Goal: Task Accomplishment & Management: Complete application form

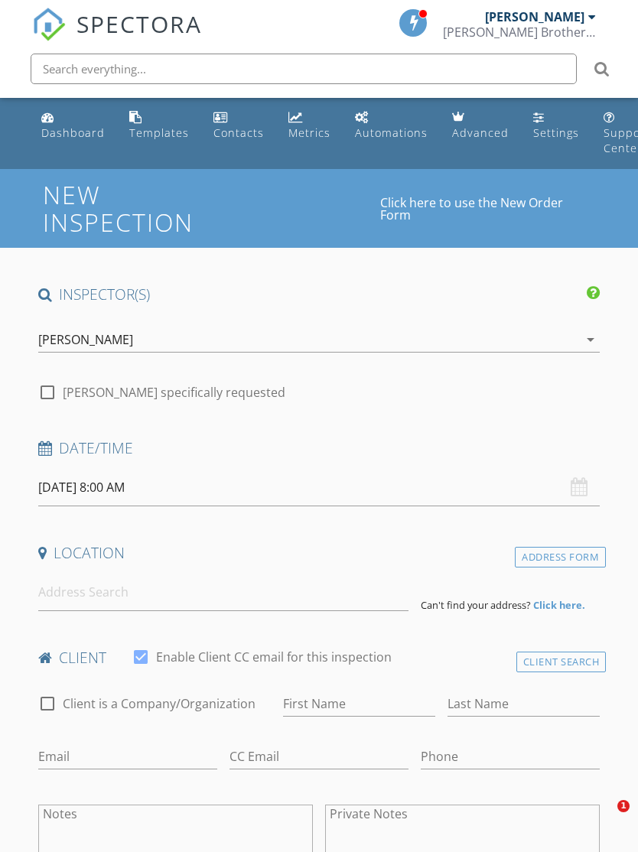
select select "7"
click at [177, 486] on input "08/29/2025 8:00 AM" at bounding box center [319, 487] width 562 height 37
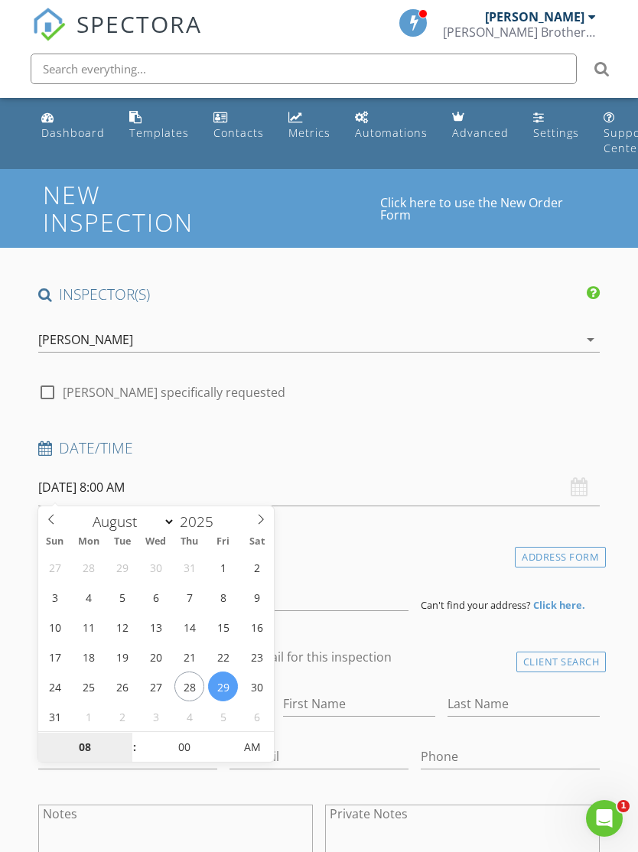
type input "09/01/2025 8:00 AM"
select select "8"
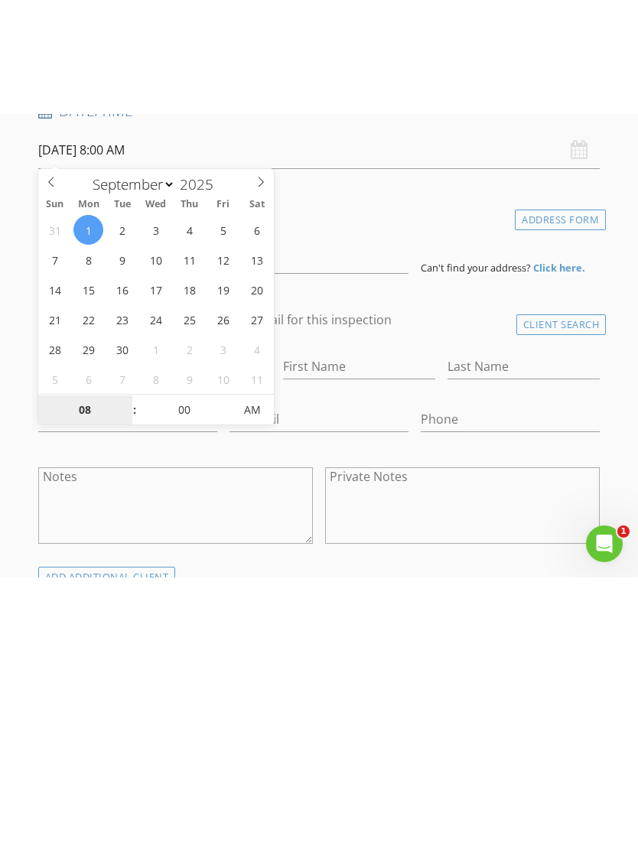
scroll to position [452, 0]
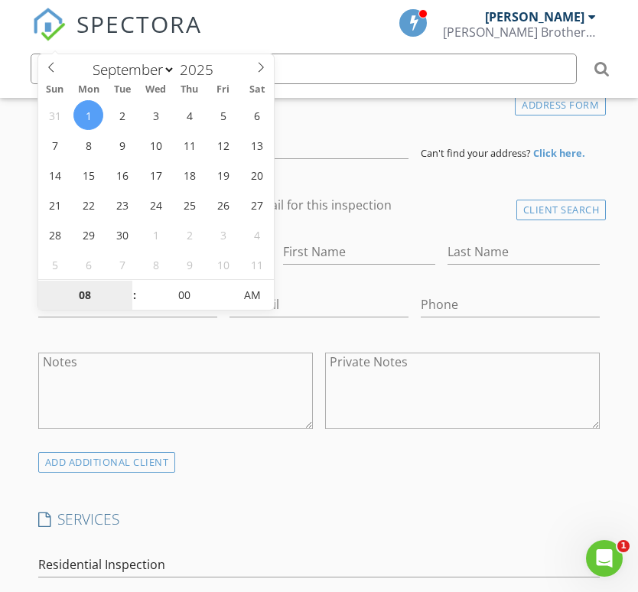
type input "9"
type input "[DATE] 9:00 AM"
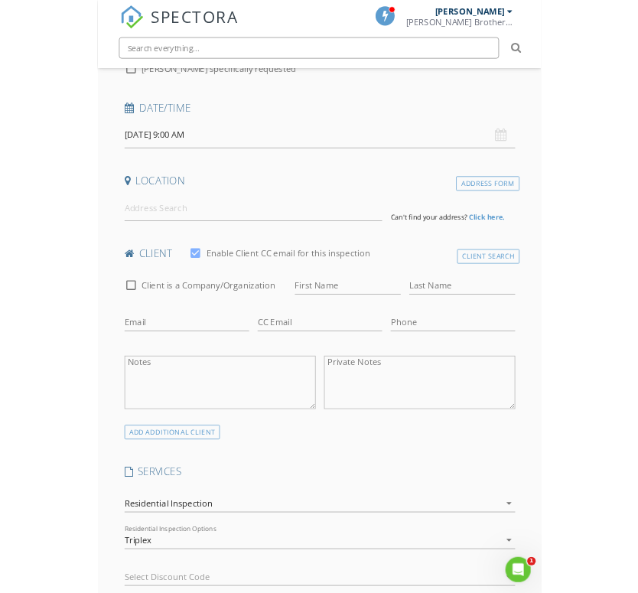
scroll to position [293, 0]
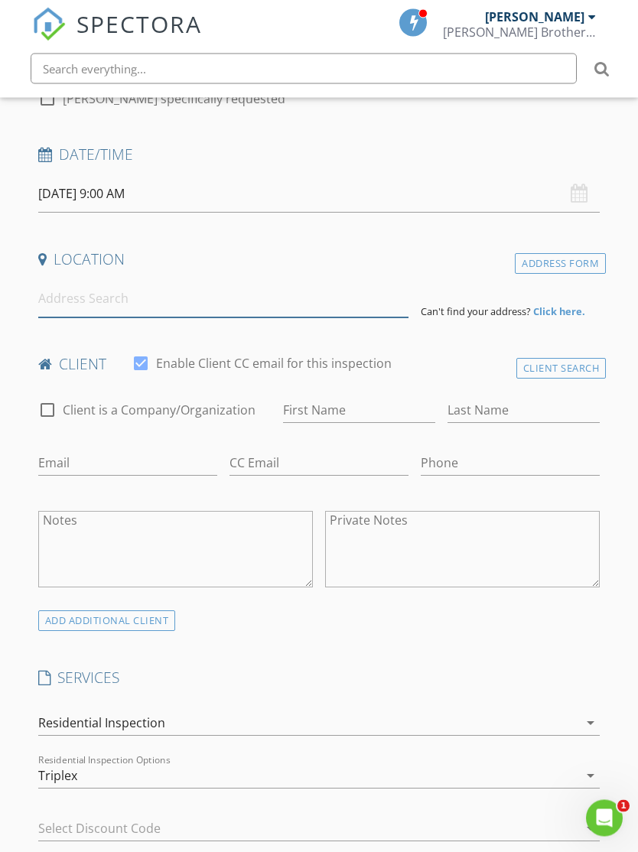
click at [88, 298] on input at bounding box center [223, 299] width 370 height 37
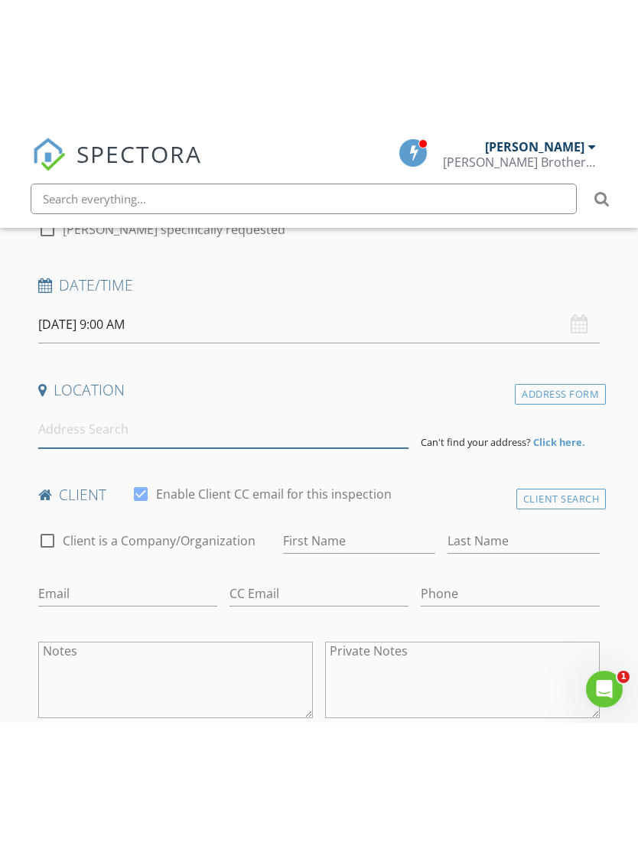
scroll to position [294, 0]
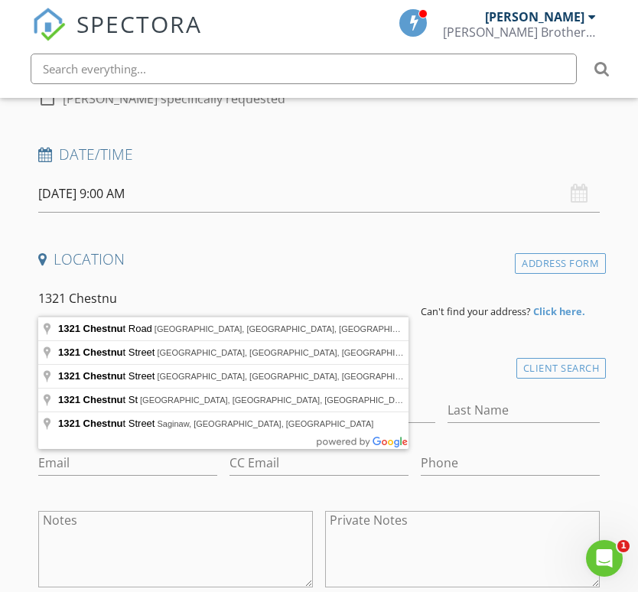
type input "1321 Chestnut Street, Coshocton, OH, USA"
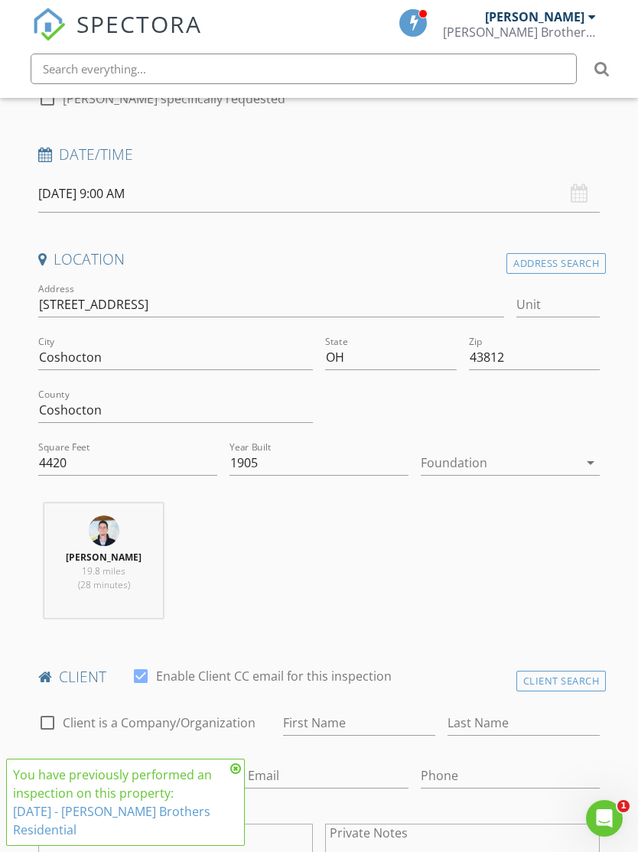
click at [586, 460] on icon "arrow_drop_down" at bounding box center [590, 462] width 18 height 18
click at [338, 575] on div "Thomas Kistler 19.8 miles (28 minutes)" at bounding box center [319, 566] width 574 height 127
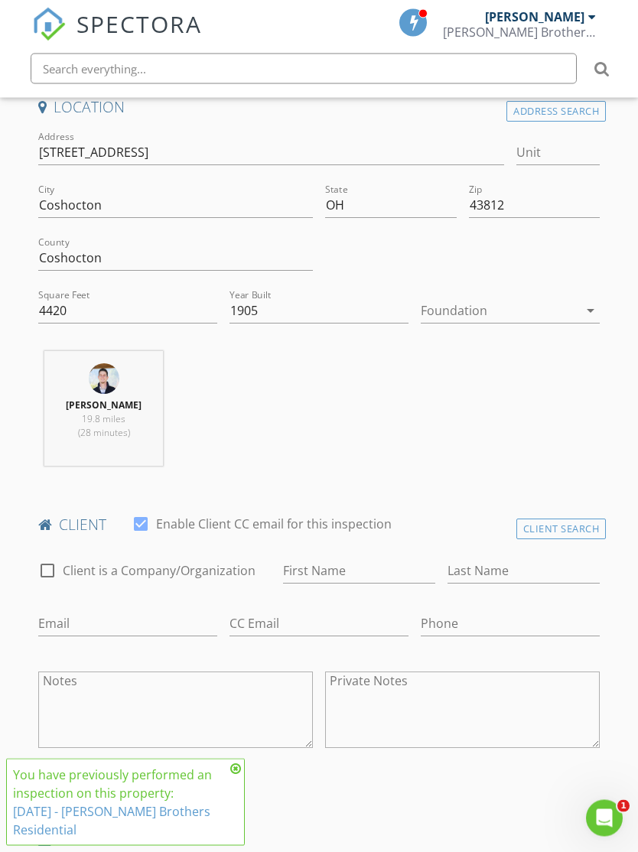
scroll to position [446, 0]
click at [326, 561] on input "First Name" at bounding box center [359, 570] width 152 height 25
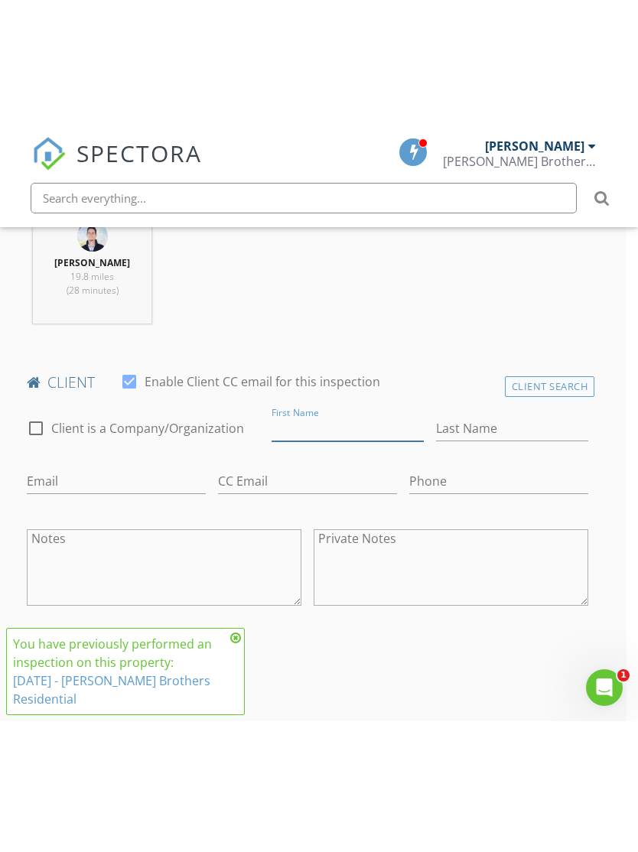
scroll to position [718, 11]
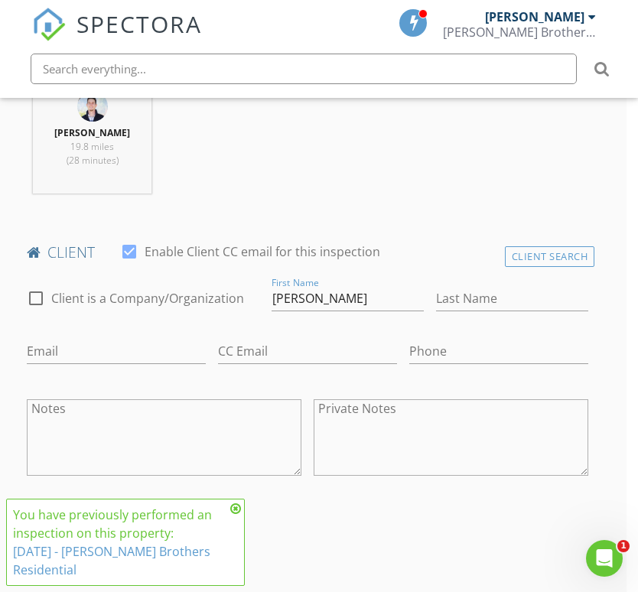
click at [232, 513] on icon at bounding box center [235, 508] width 11 height 12
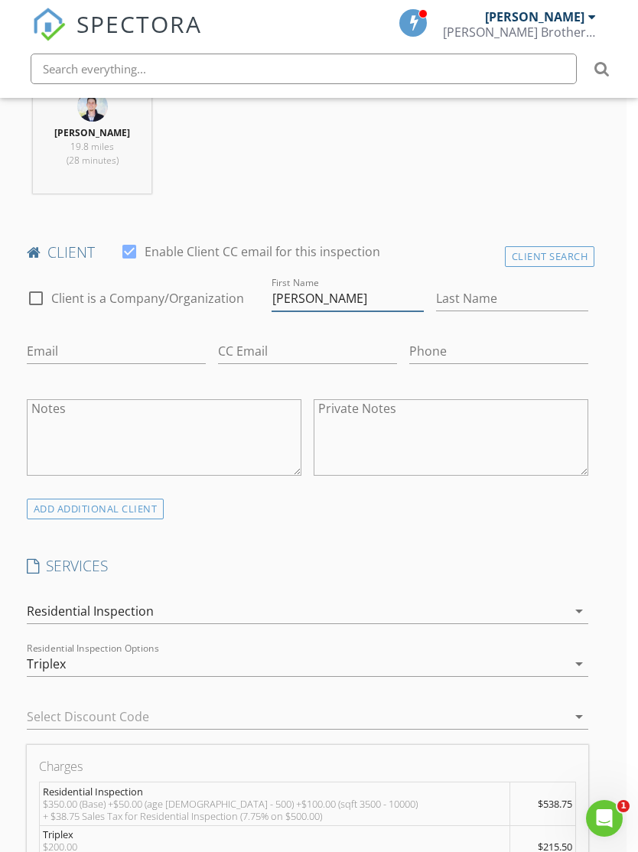
click at [332, 304] on input "Willi" at bounding box center [347, 298] width 152 height 25
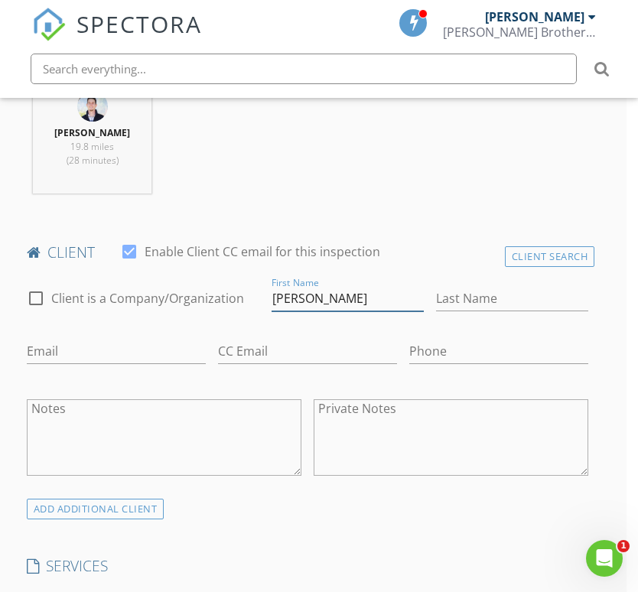
type input "[PERSON_NAME]"
click at [502, 298] on input "Last Name" at bounding box center [512, 298] width 152 height 25
type input "[PERSON_NAME]"
click at [93, 341] on input "Email" at bounding box center [116, 351] width 179 height 25
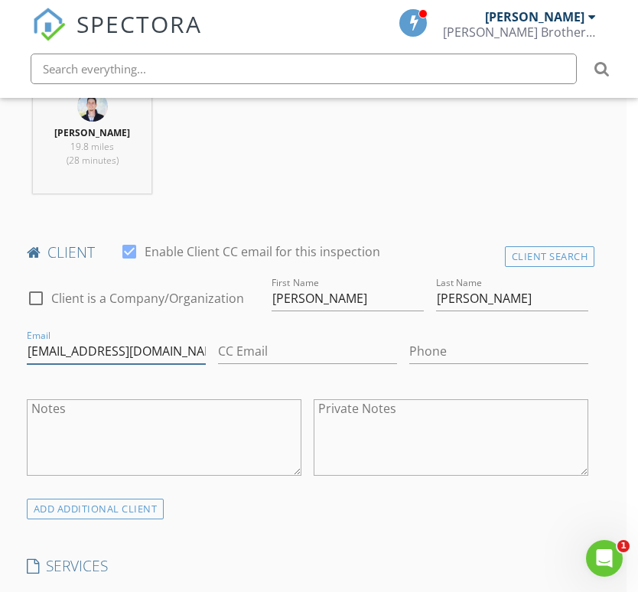
click at [106, 352] on input "Williamarnett@yahoo.com" at bounding box center [116, 351] width 179 height 25
type input "Williamarnett330@yahoo.com"
click at [468, 341] on input "Phone" at bounding box center [498, 351] width 179 height 25
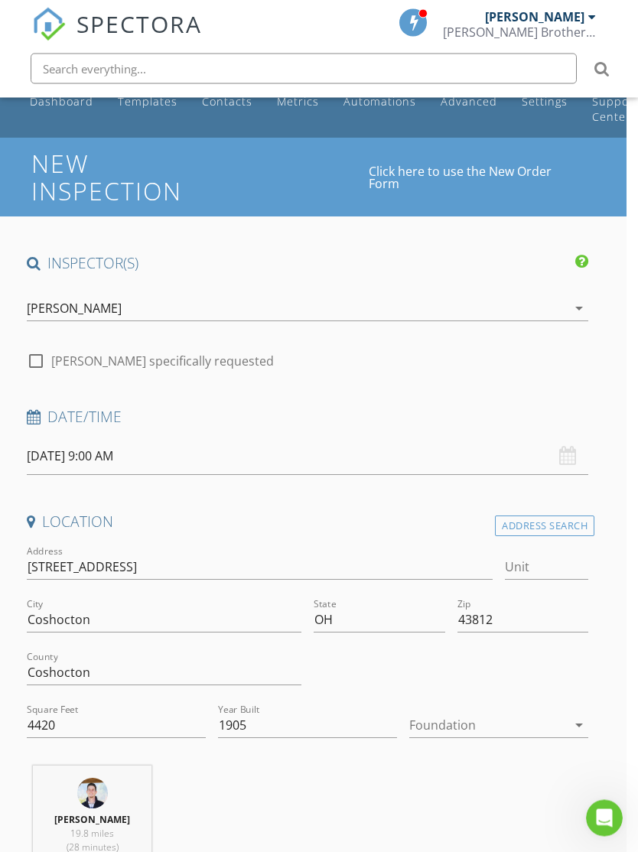
scroll to position [31, 11]
type input "[PHONE_NUMBER]"
click at [576, 305] on icon "arrow_drop_down" at bounding box center [579, 308] width 18 height 18
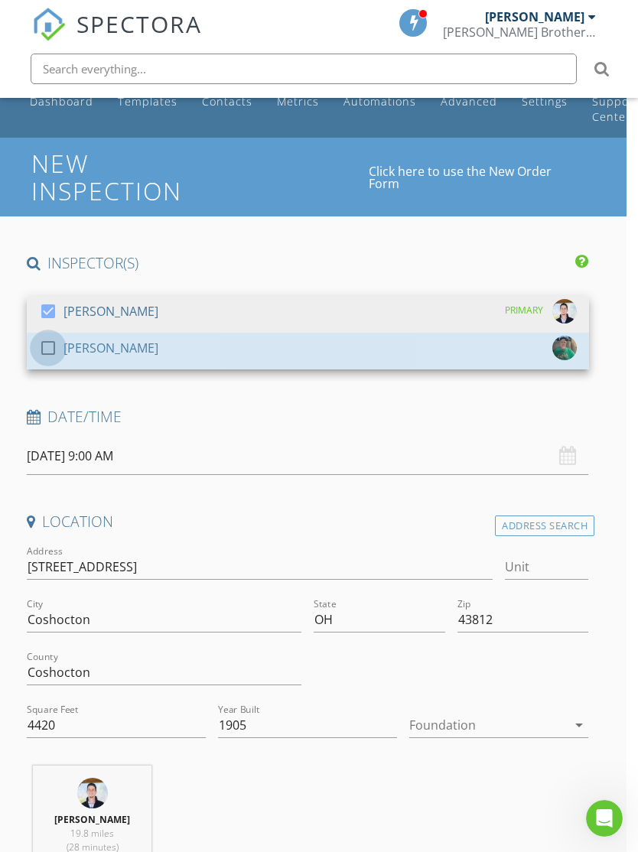
click at [44, 350] on div at bounding box center [48, 348] width 26 height 26
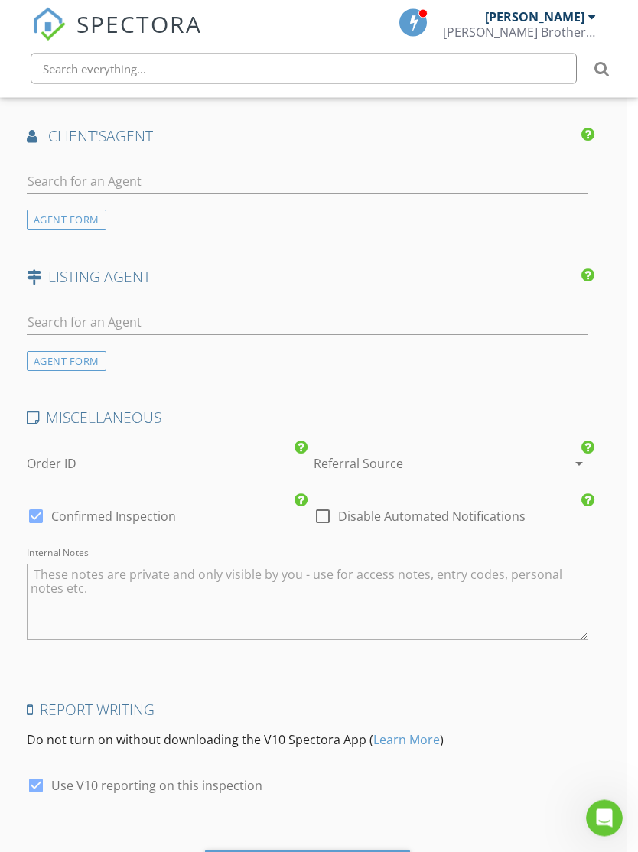
scroll to position [2078, 11]
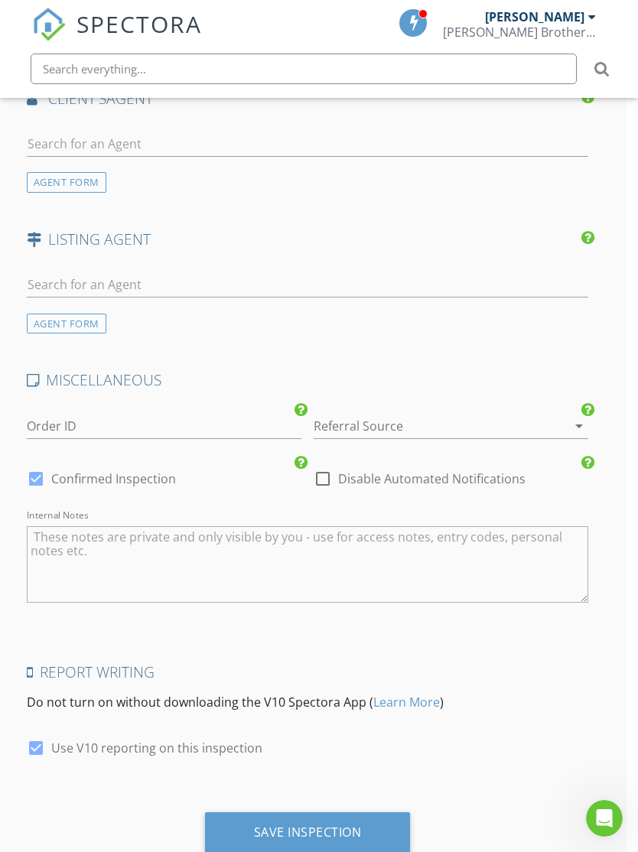
click at [320, 824] on div "Save Inspection" at bounding box center [308, 831] width 108 height 15
